Goal: Information Seeking & Learning: Find specific fact

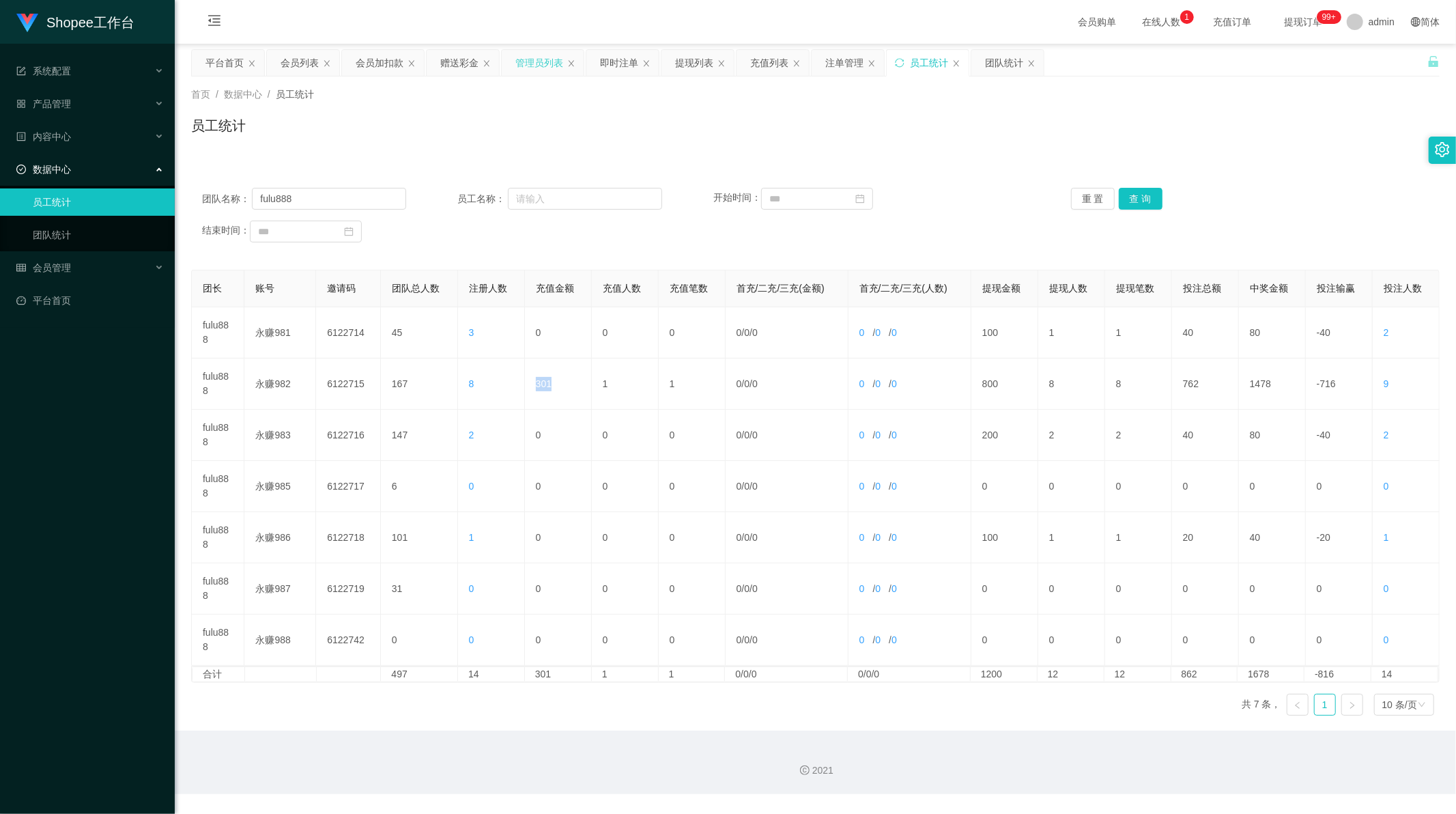
scroll to position [2, 0]
click at [387, 62] on div "会员加扣款" at bounding box center [379, 63] width 48 height 26
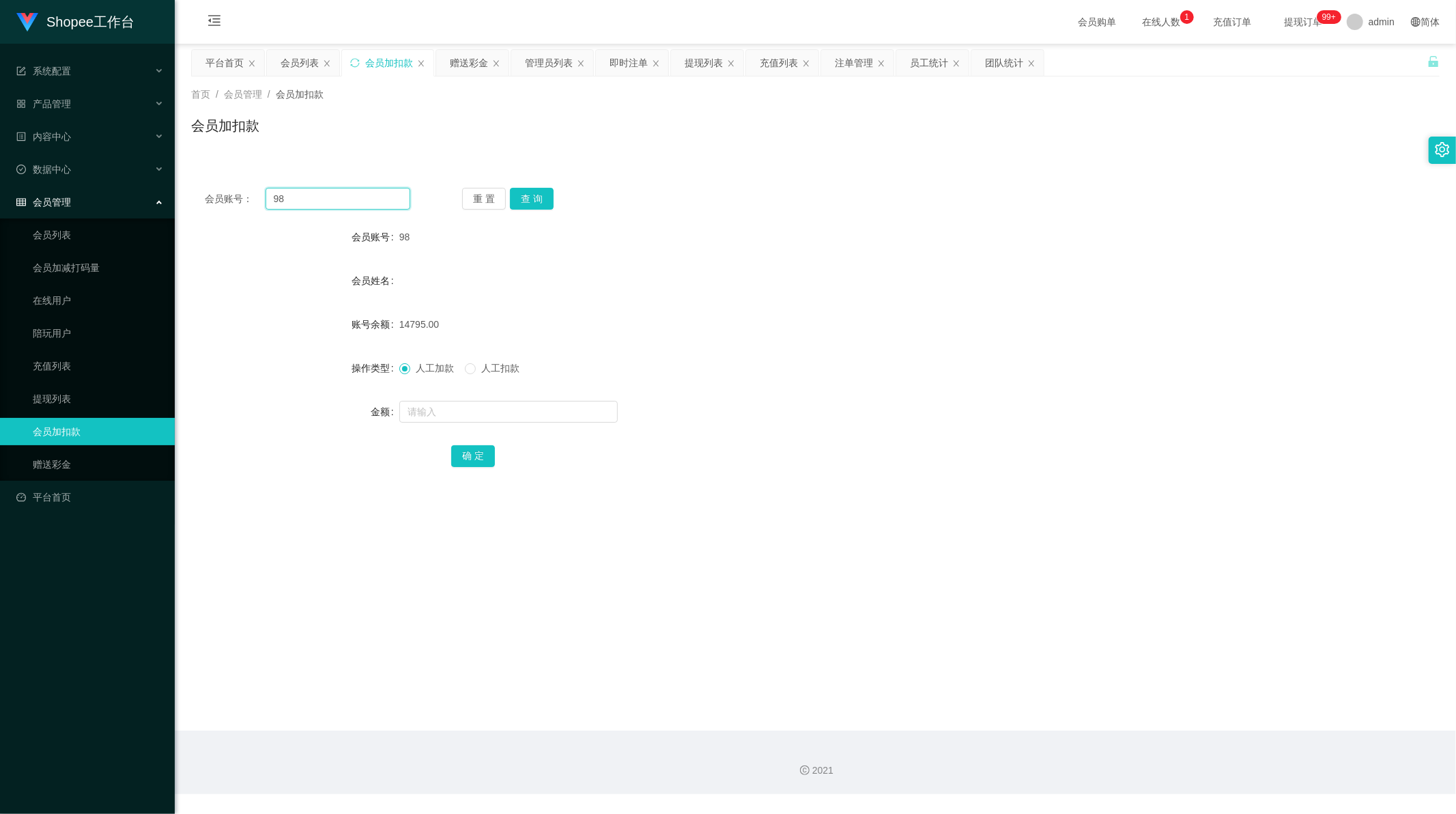
click at [312, 198] on input "98" at bounding box center [338, 198] width 145 height 22
drag, startPoint x: 520, startPoint y: 198, endPoint x: 515, endPoint y: 215, distance: 17.7
click at [520, 198] on button "查 询" at bounding box center [532, 198] width 44 height 22
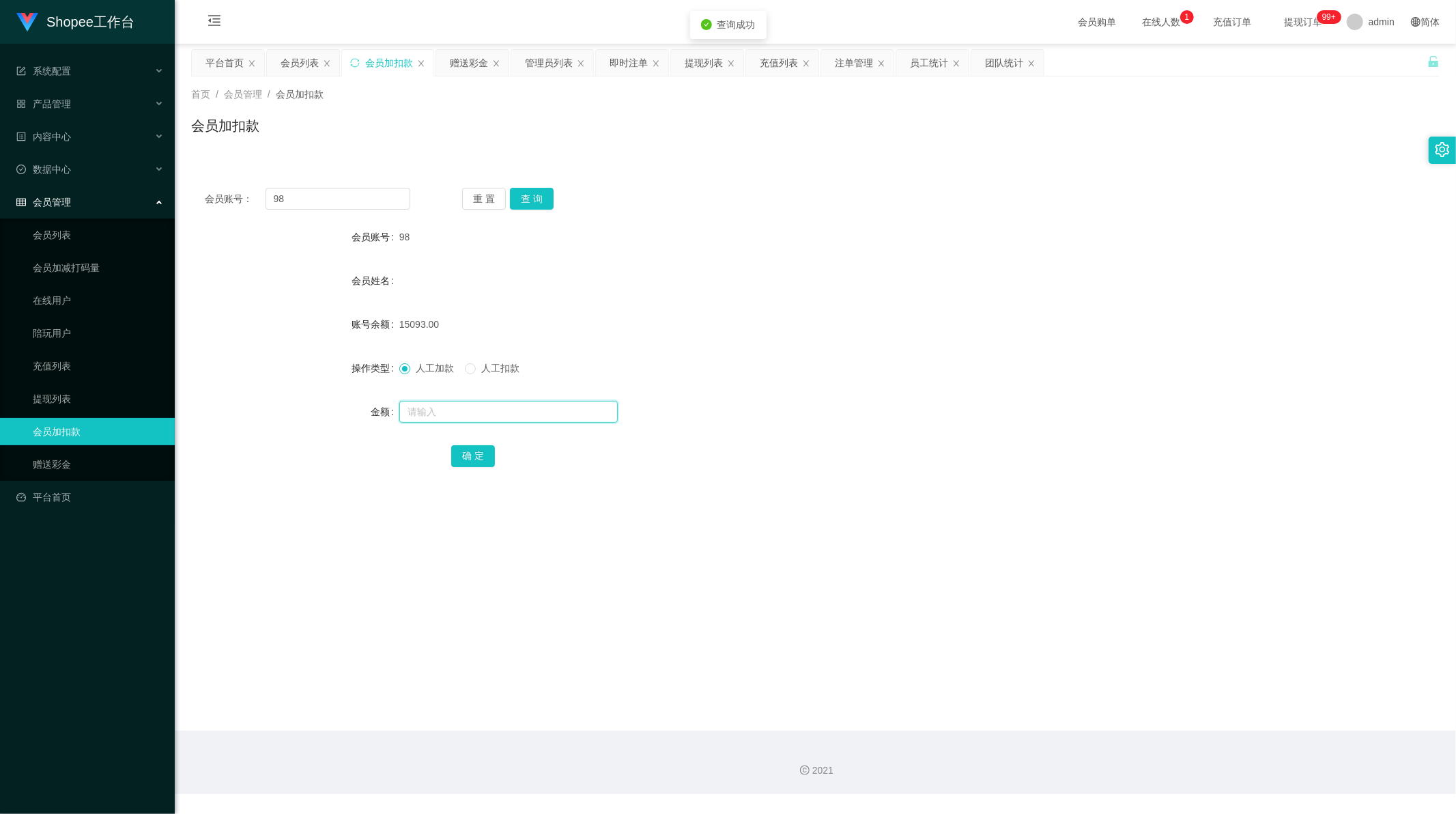
click at [427, 412] on input "text" at bounding box center [508, 411] width 218 height 22
type input "1"
click at [473, 459] on button "确 定" at bounding box center [473, 455] width 44 height 22
click at [929, 65] on div "员工统计" at bounding box center [929, 63] width 38 height 26
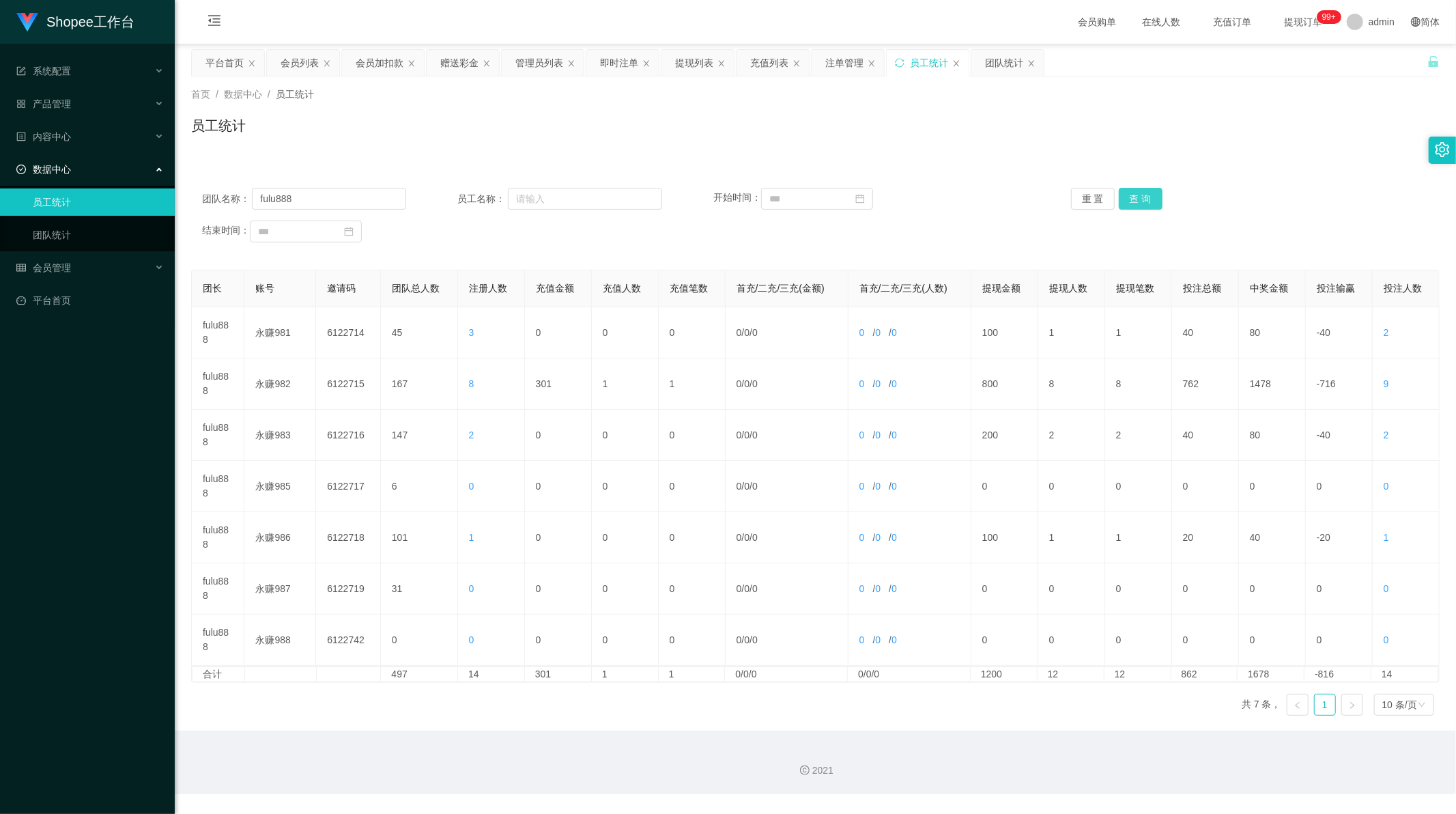
click at [1143, 198] on button "查 询" at bounding box center [1140, 198] width 44 height 22
click at [305, 204] on input "fulu888" at bounding box center [328, 198] width 154 height 22
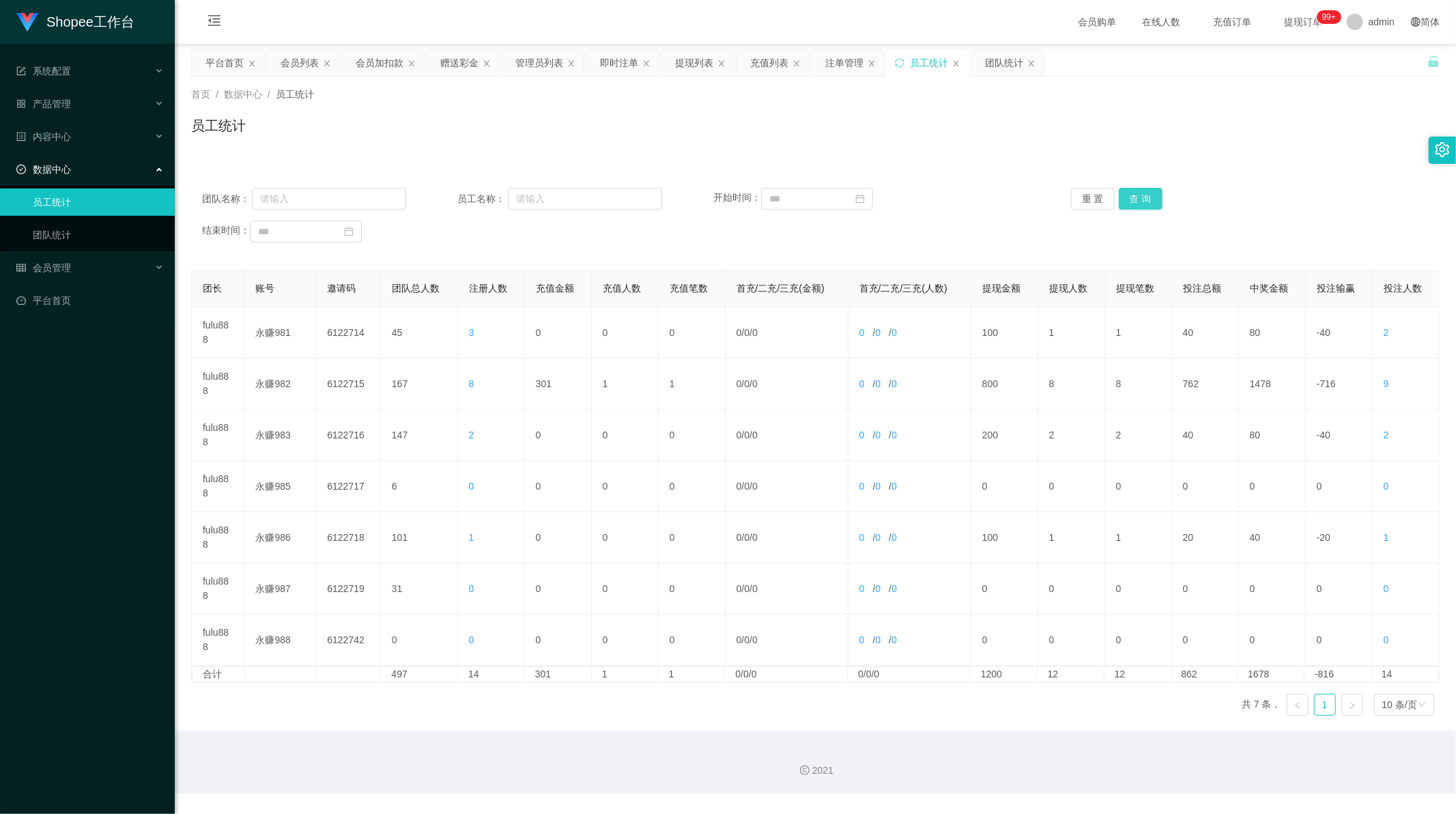
click at [1127, 202] on button "查 询" at bounding box center [1140, 198] width 44 height 22
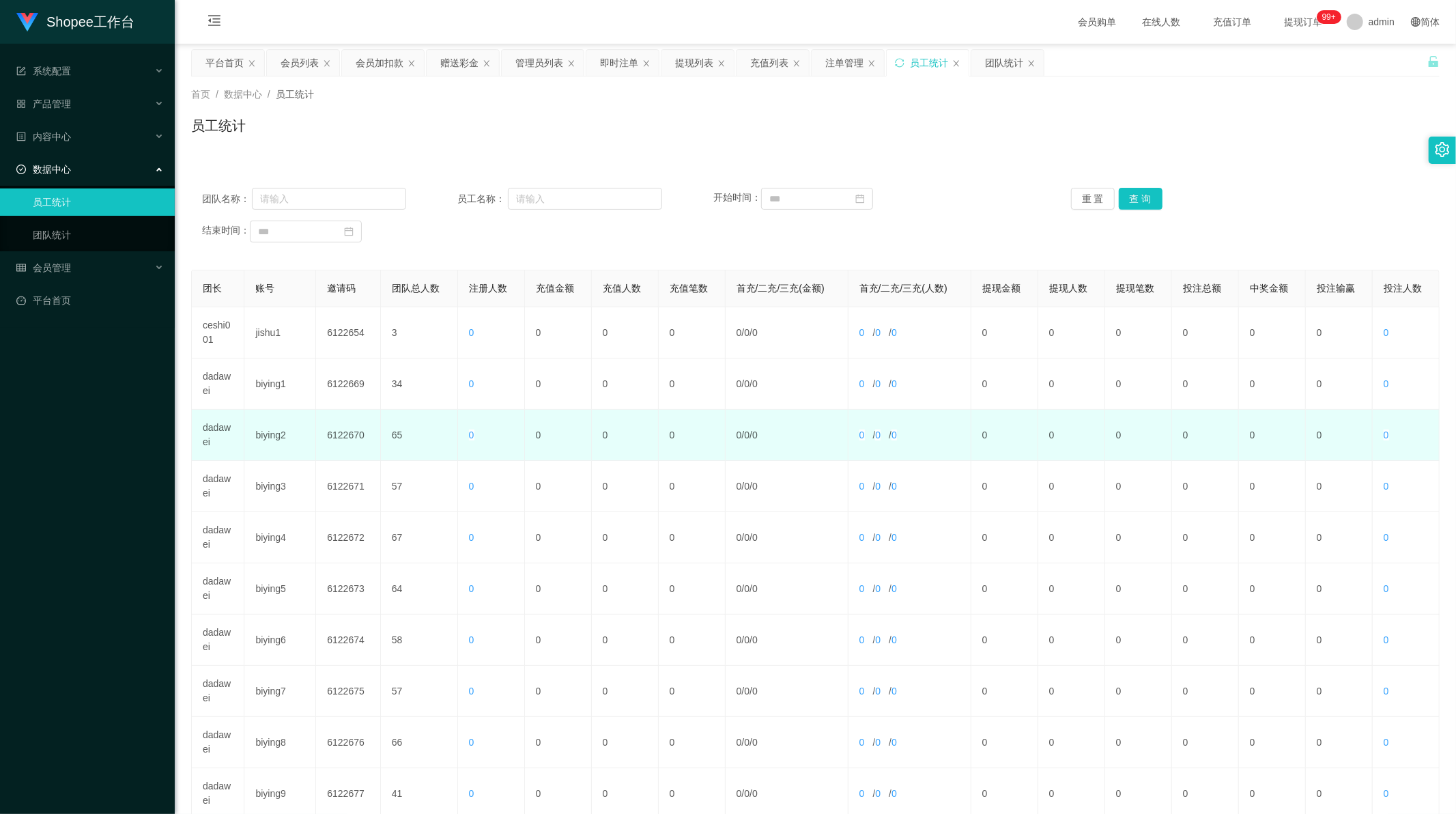
click at [215, 419] on td "dadawei" at bounding box center [218, 434] width 52 height 51
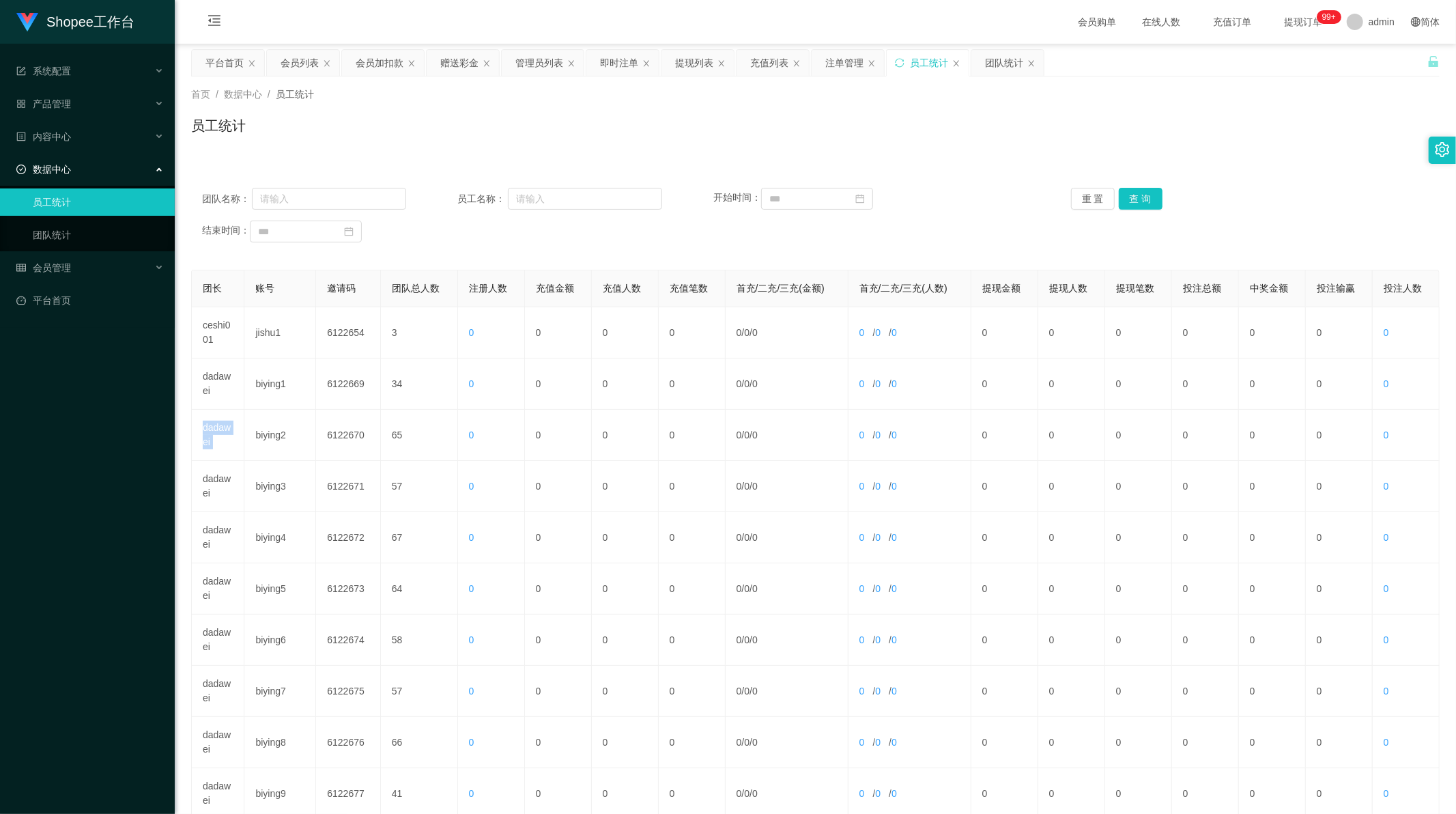
copy td "dadawei"
drag, startPoint x: 308, startPoint y: 195, endPoint x: 348, endPoint y: 194, distance: 40.0
click at [308, 195] on input "text" at bounding box center [328, 198] width 154 height 22
paste input "dadawei"
type input "dadawei"
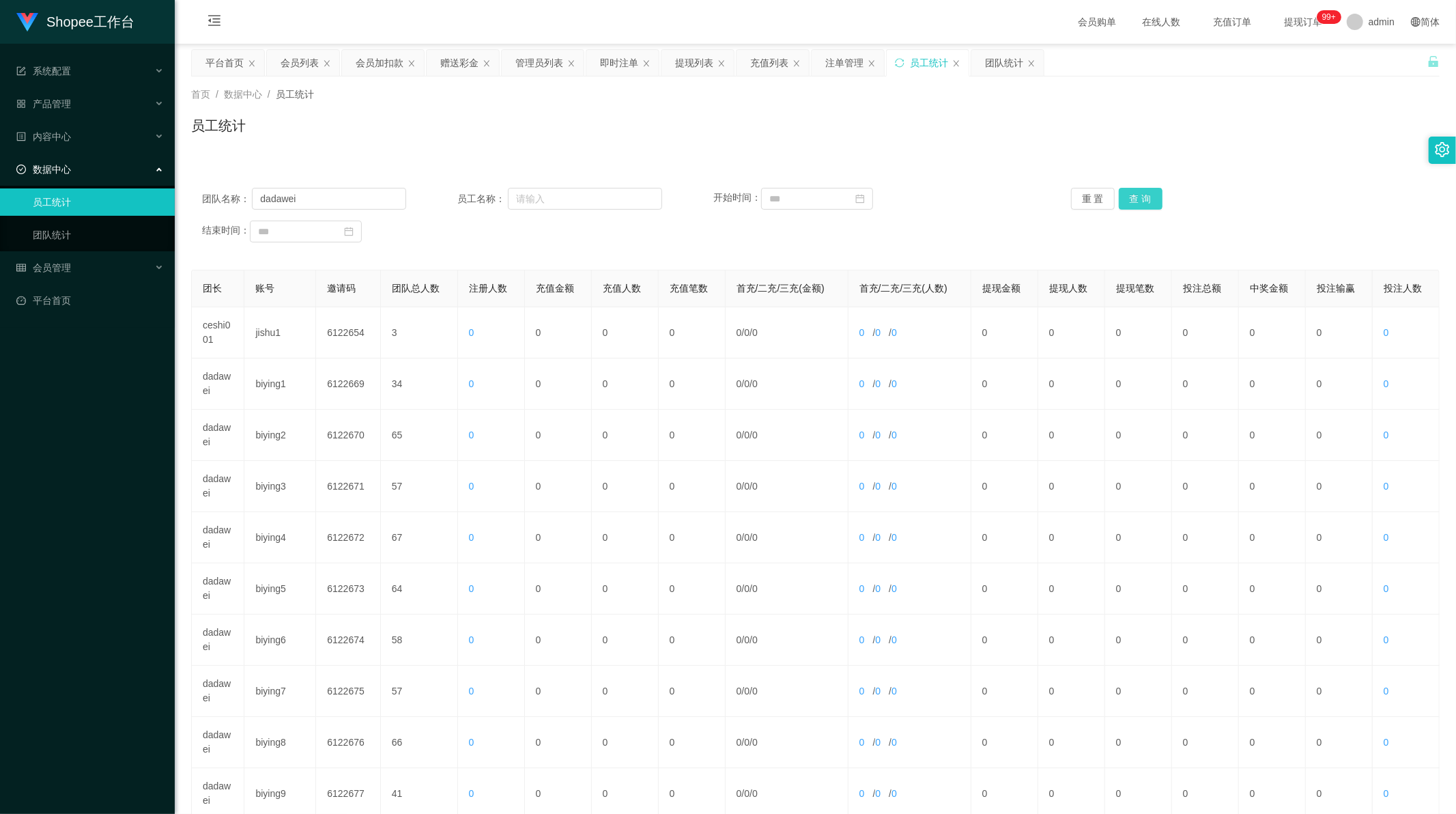
click at [1133, 201] on button "查 询" at bounding box center [1140, 198] width 44 height 22
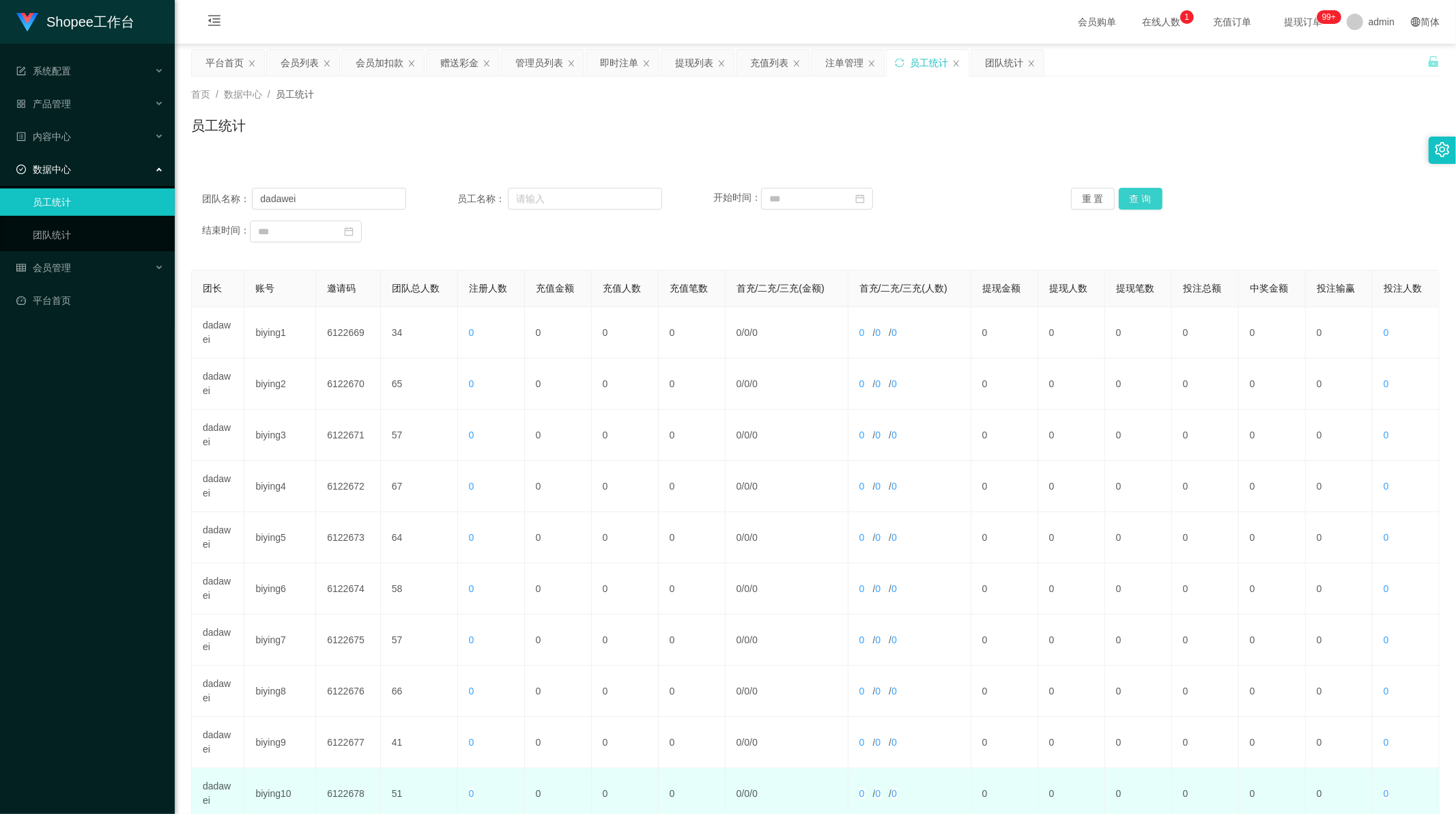
scroll to position [131, 0]
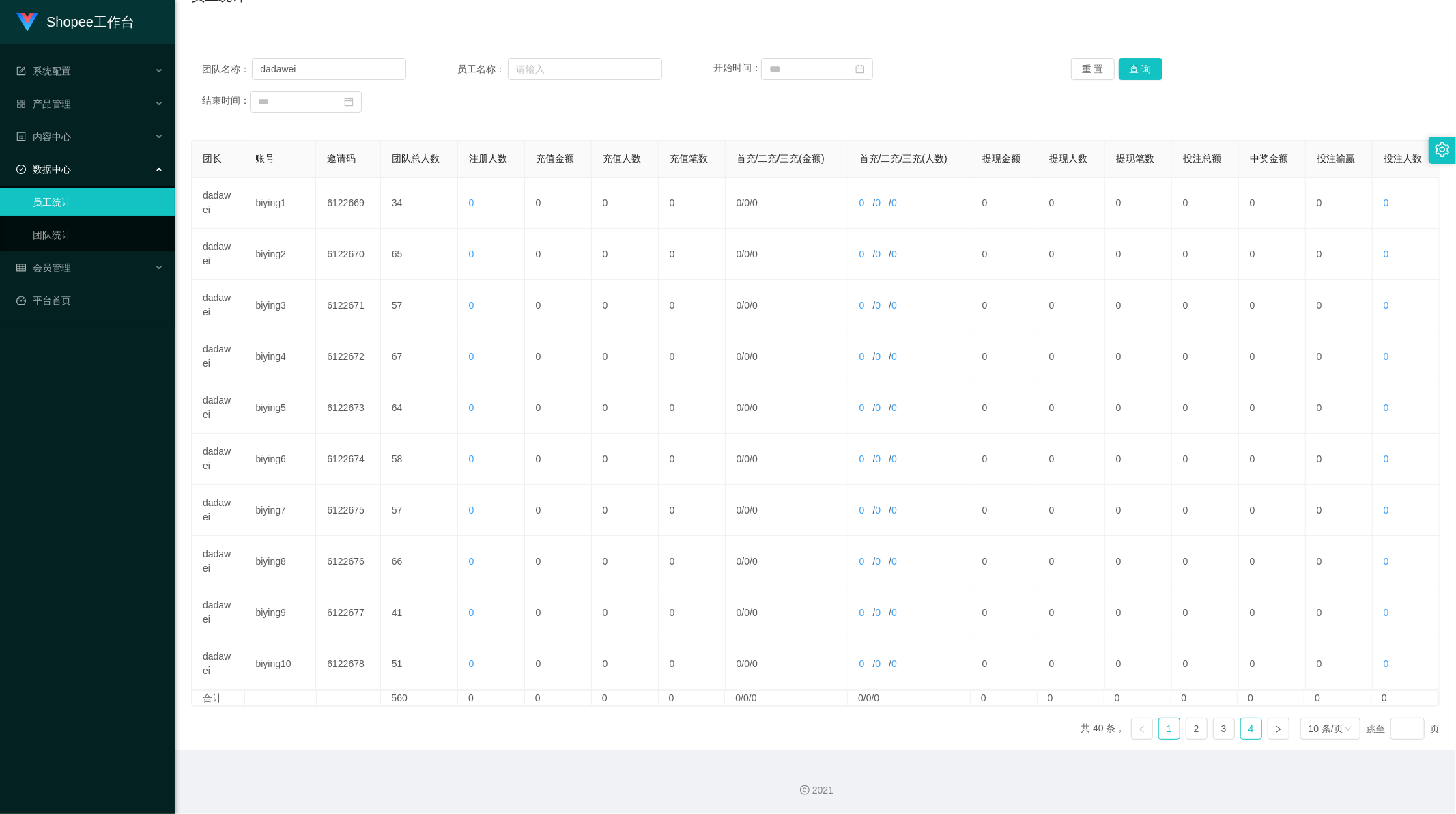
click at [1241, 732] on link "4" at bounding box center [1251, 729] width 21 height 21
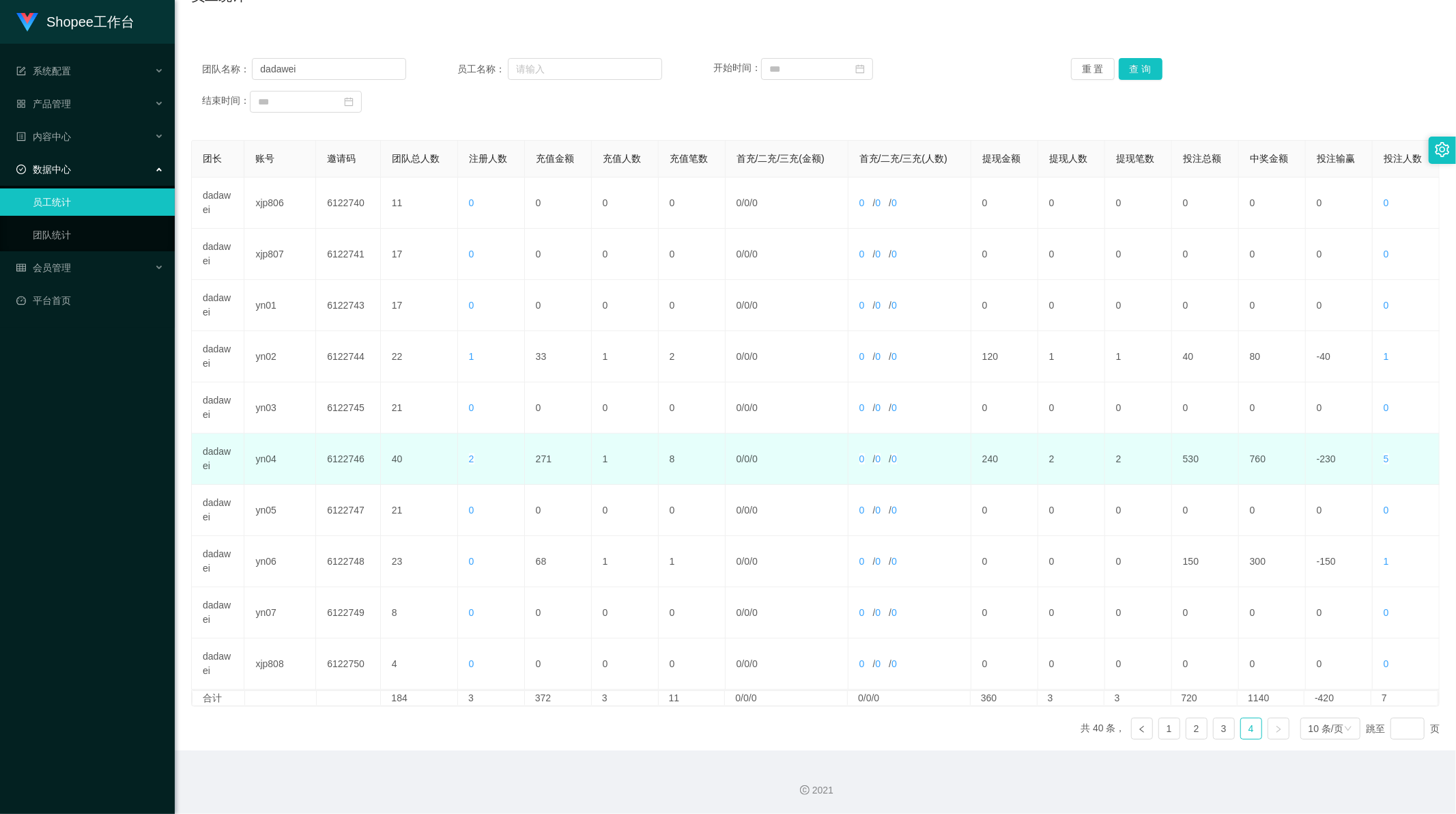
click at [540, 455] on td "271" at bounding box center [558, 459] width 67 height 51
copy td "271"
